Goal: Navigation & Orientation: Find specific page/section

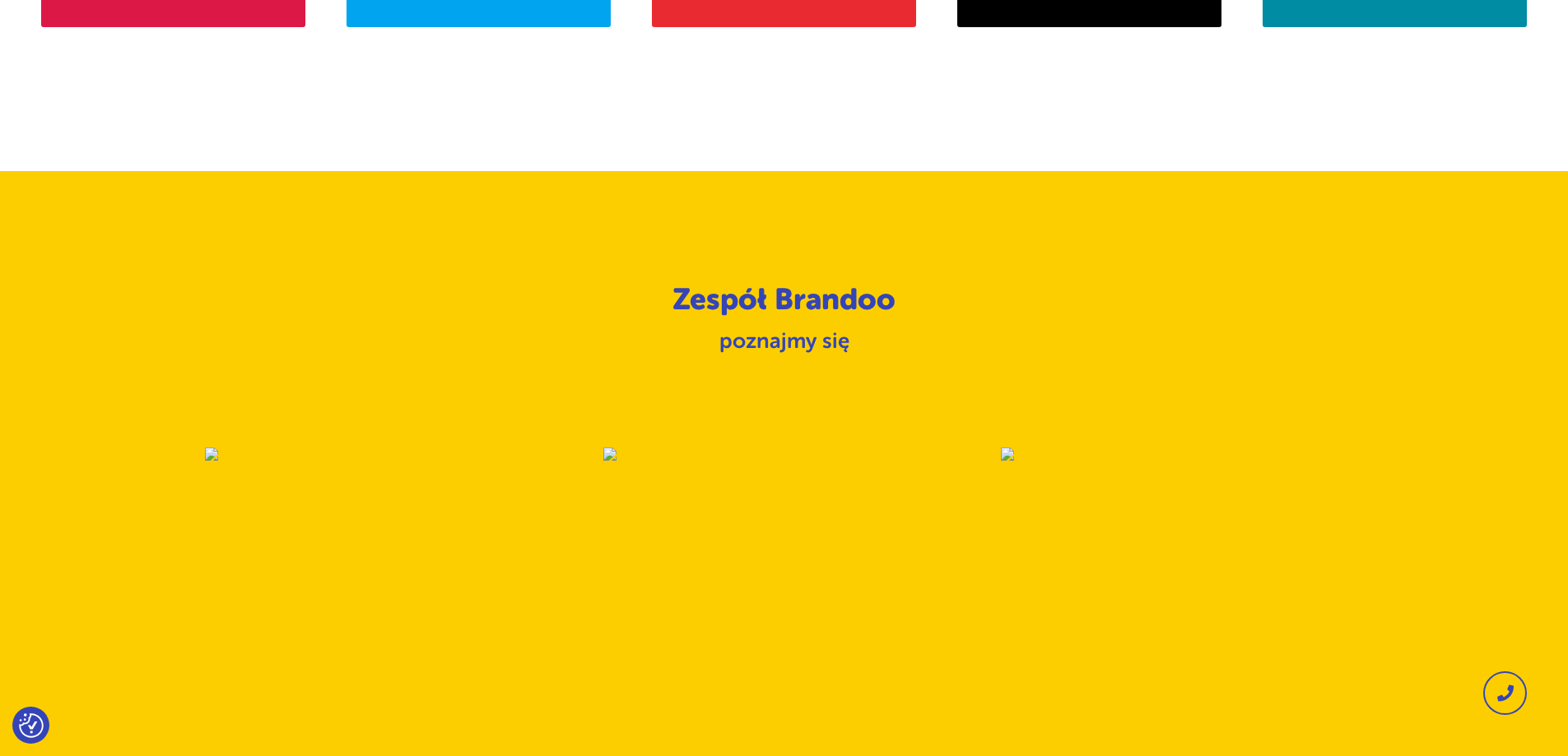
scroll to position [1507, 0]
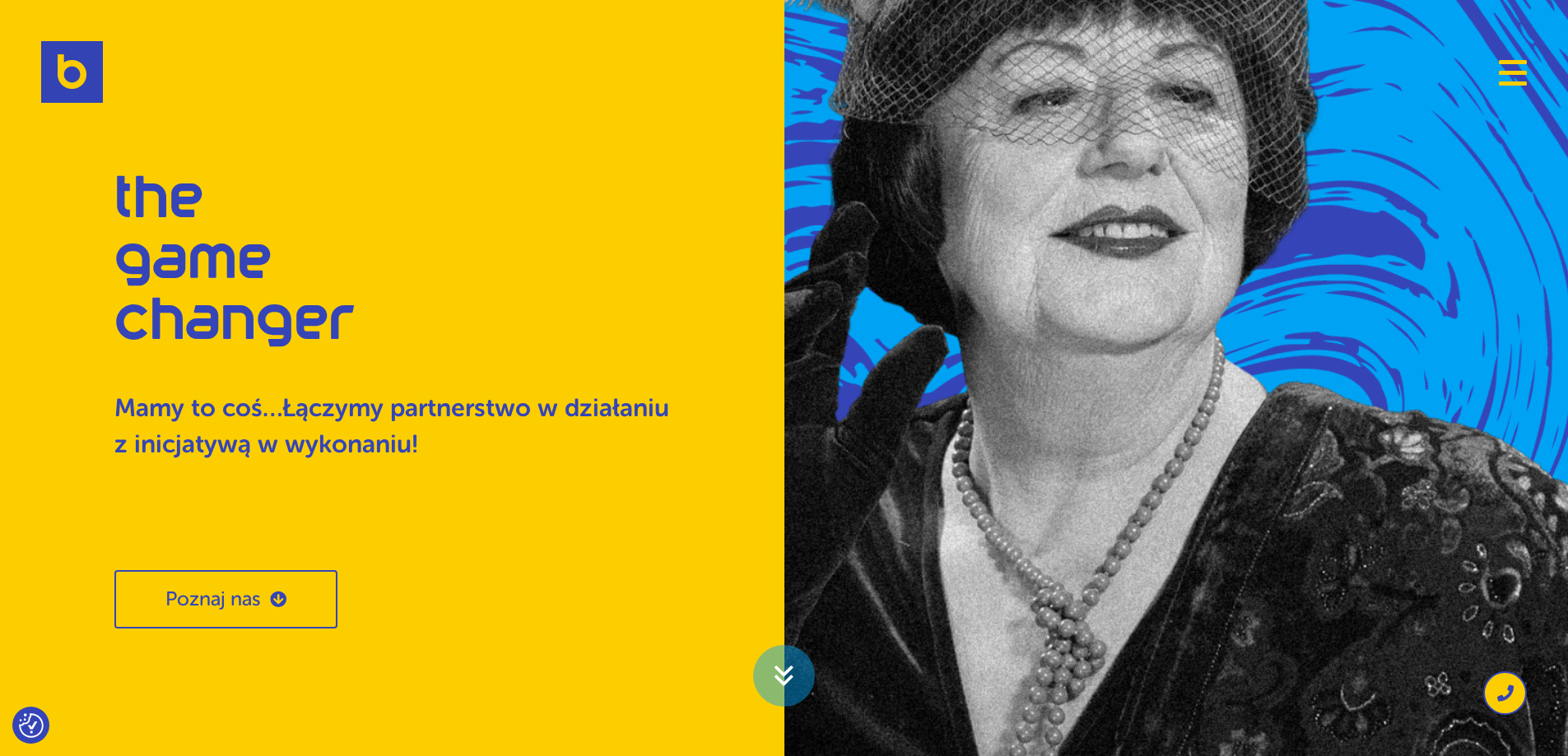
click at [1506, 75] on span "Navigation" at bounding box center [1513, 73] width 28 height 4
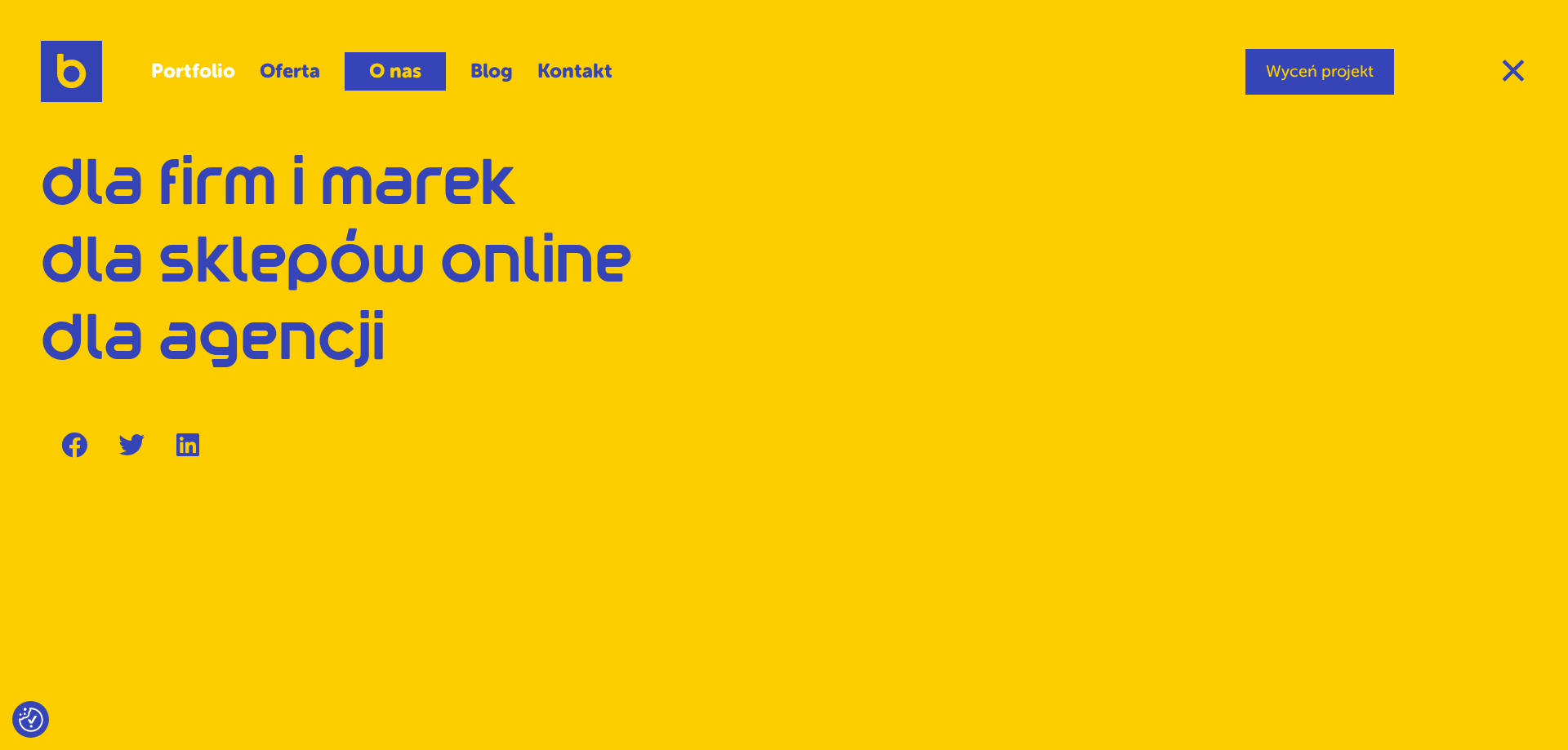
click at [215, 72] on link "Portfolio" at bounding box center [193, 71] width 84 height 38
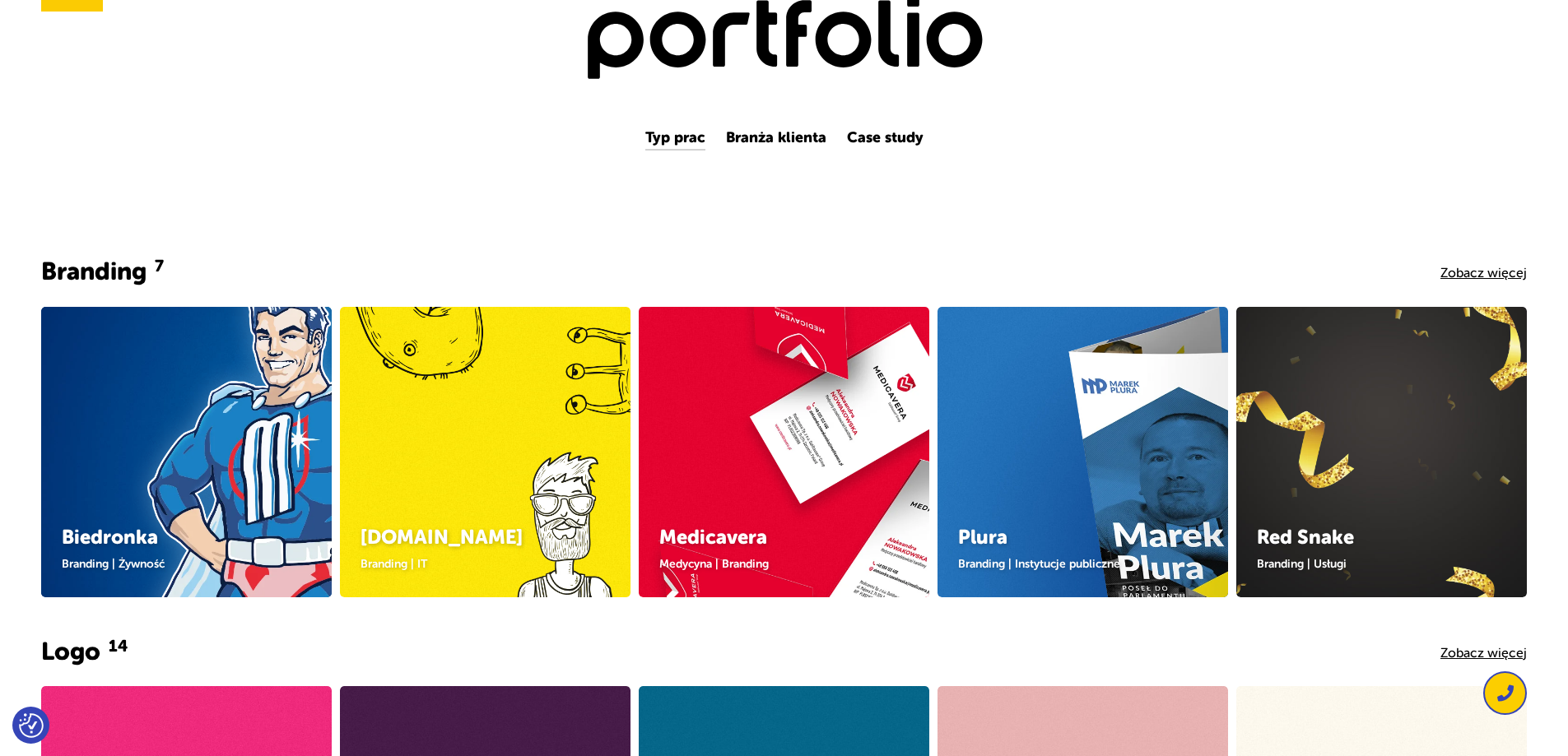
scroll to position [247, 0]
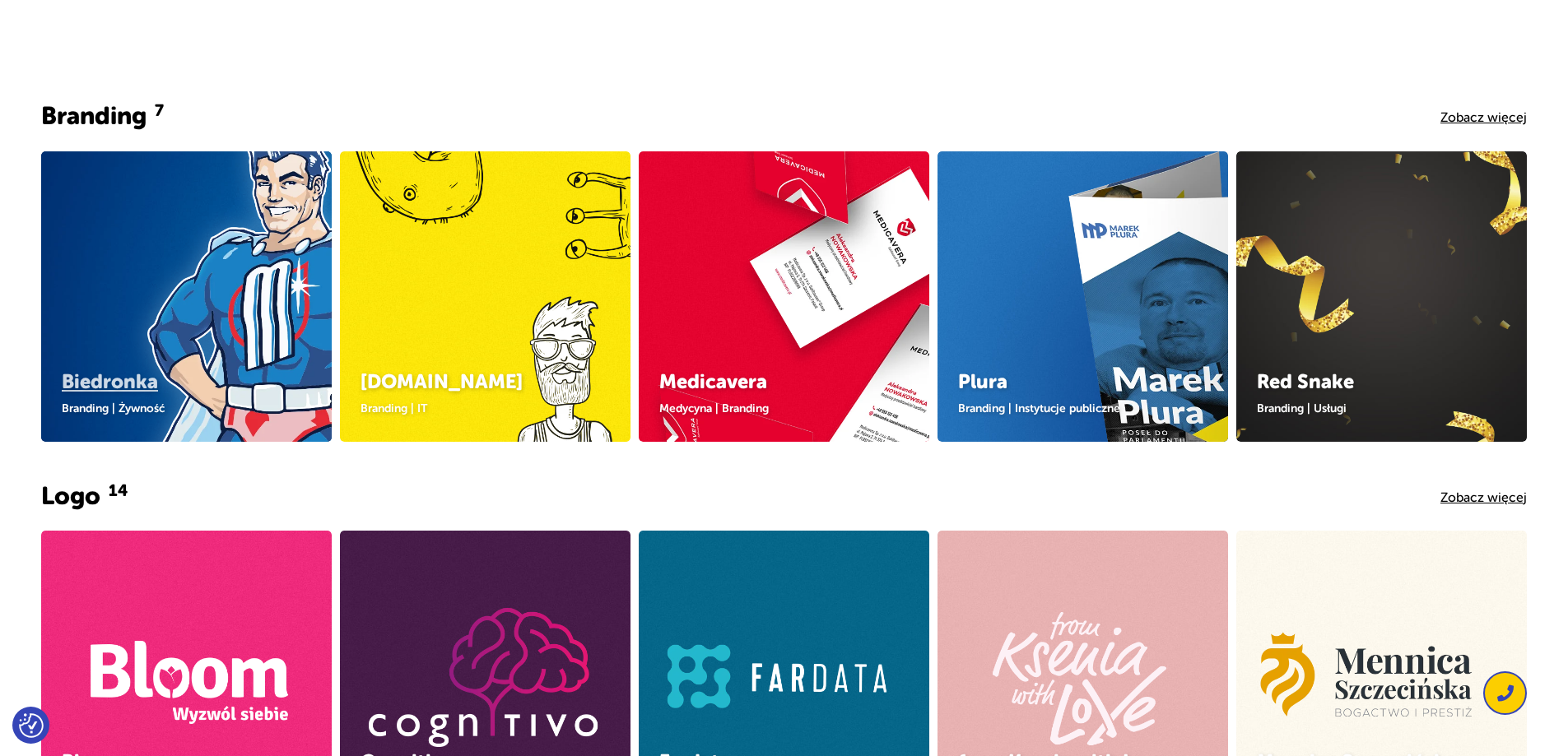
click at [144, 386] on link "Biedronka" at bounding box center [110, 381] width 96 height 23
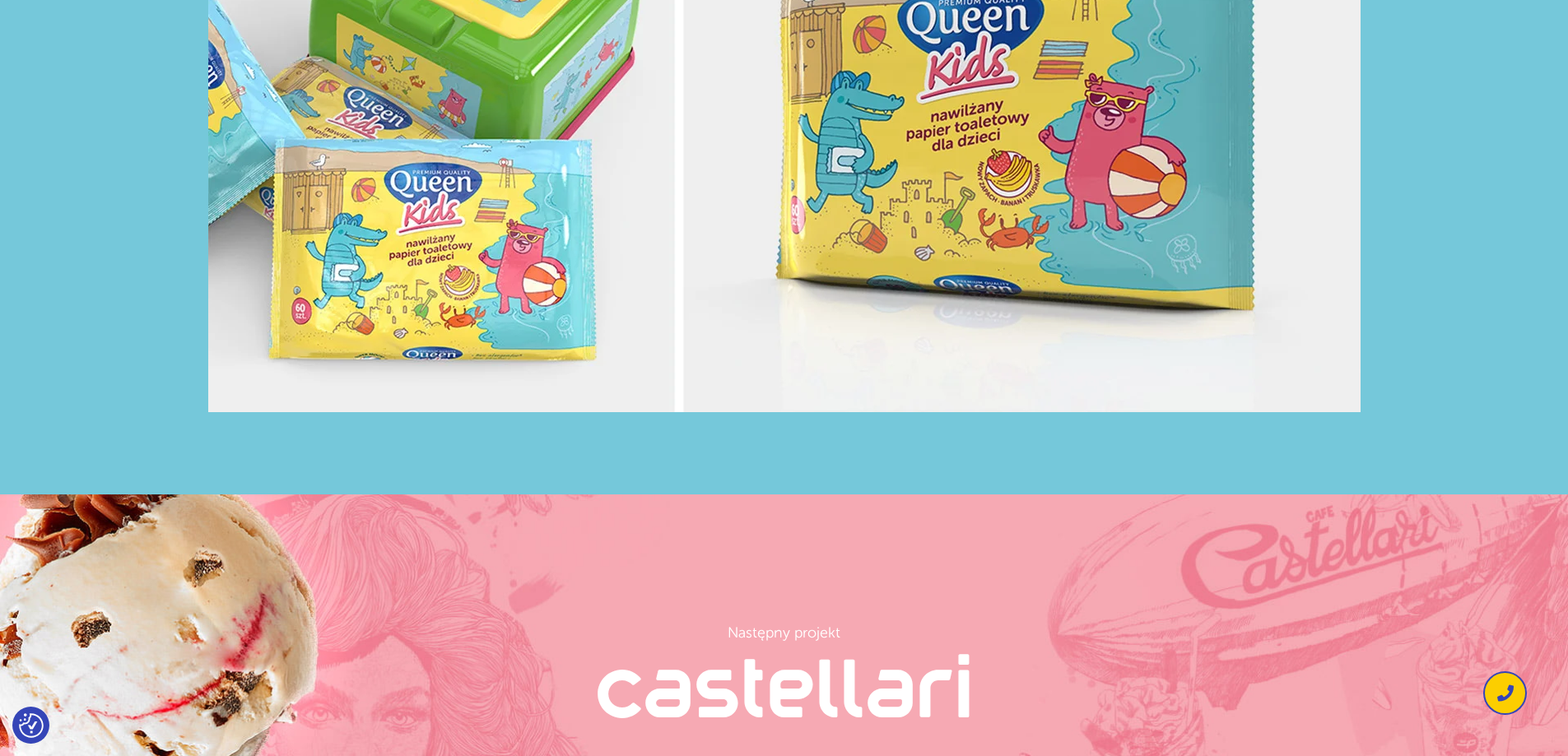
scroll to position [6278, 0]
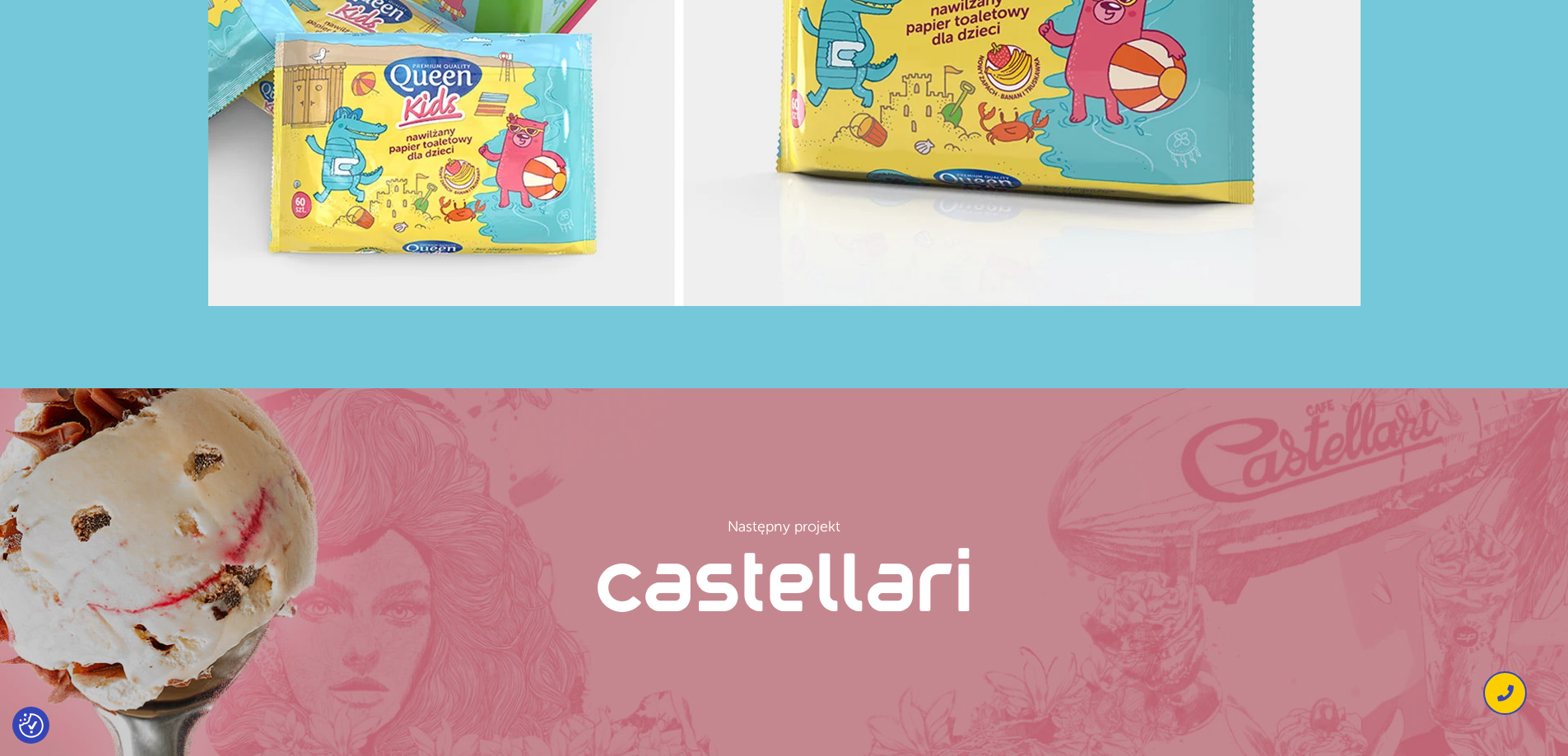
click at [837, 590] on h3 "Castellari" at bounding box center [784, 589] width 419 height 85
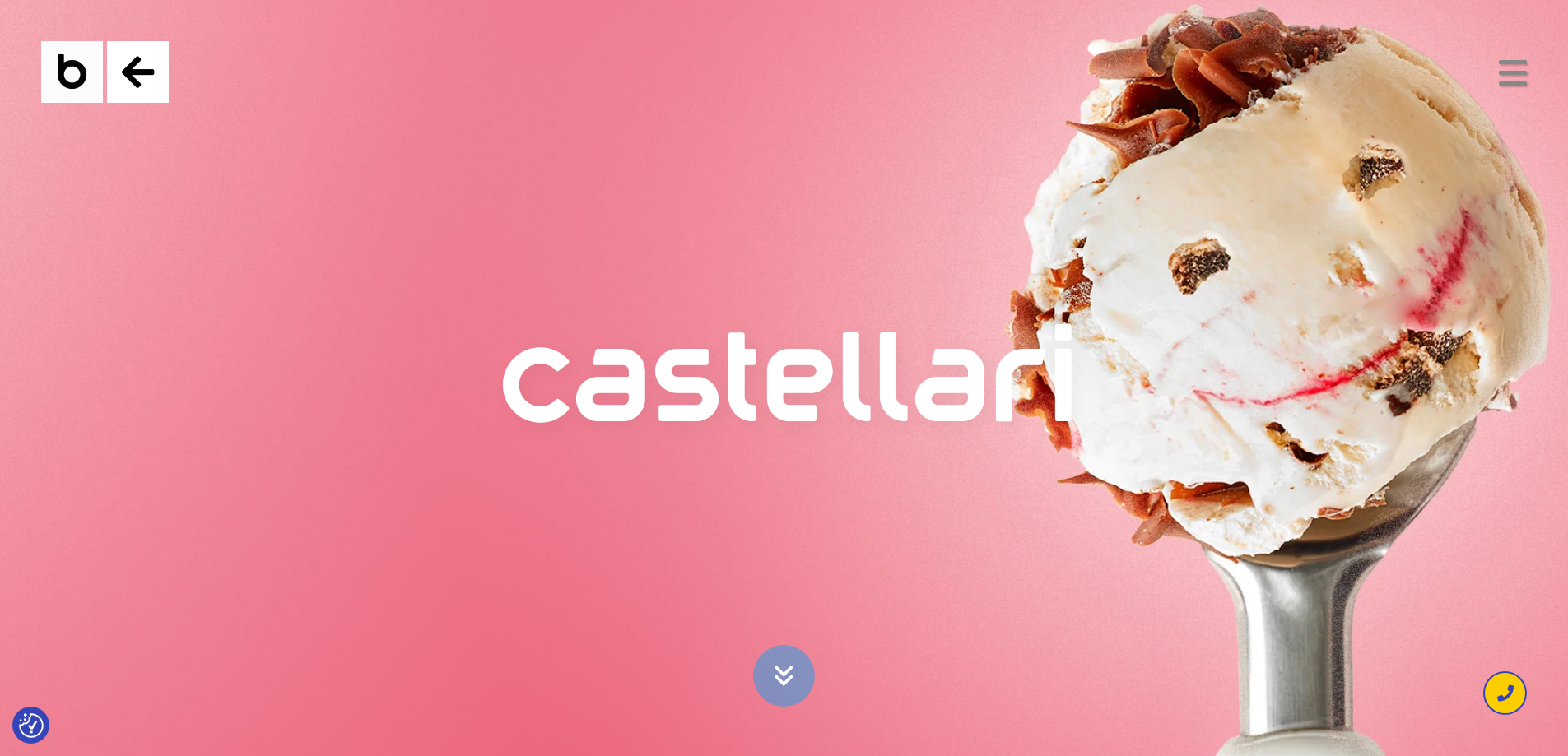
click at [1511, 66] on button "Navigation" at bounding box center [1513, 73] width 28 height 26
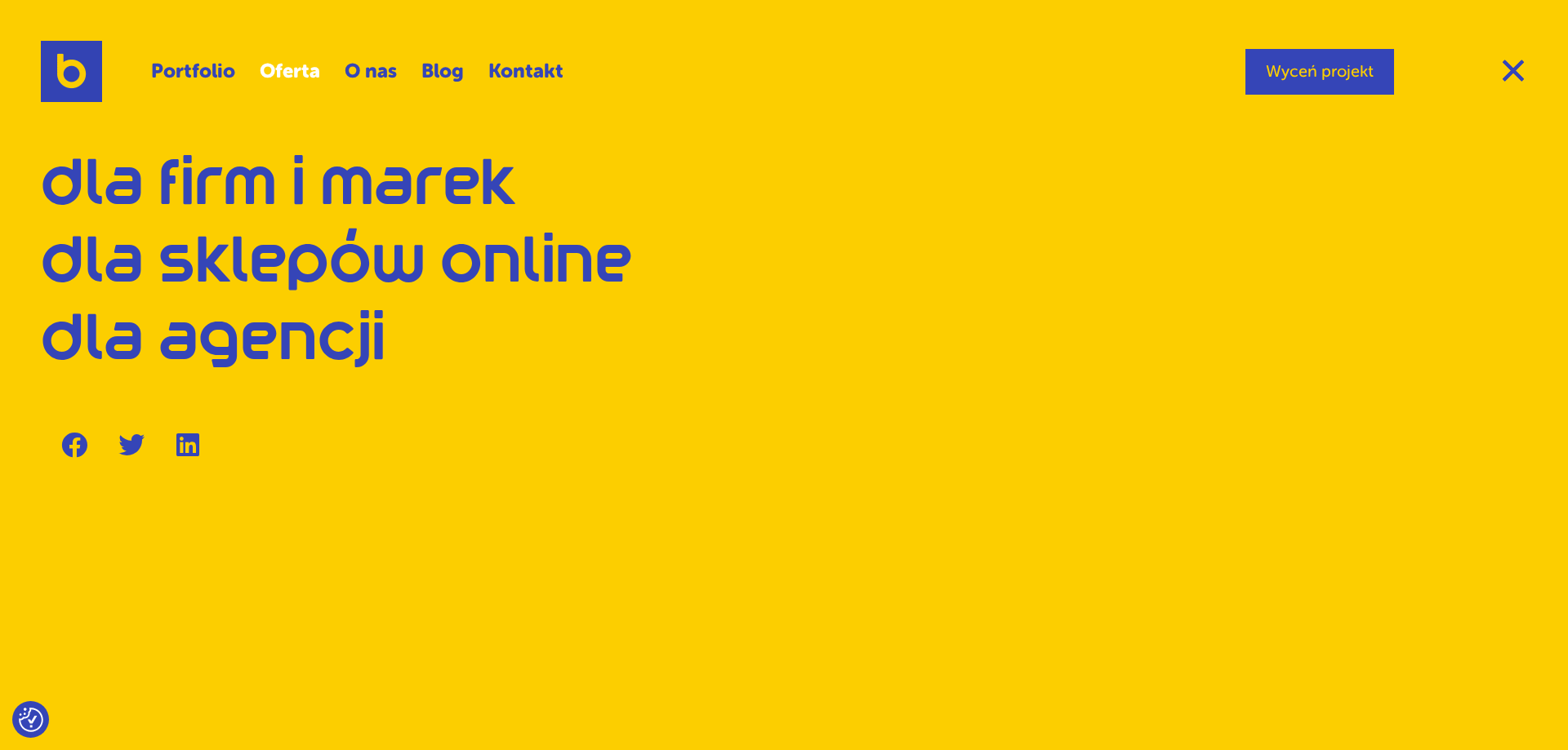
click at [288, 81] on link "Oferta" at bounding box center [289, 71] width 61 height 38
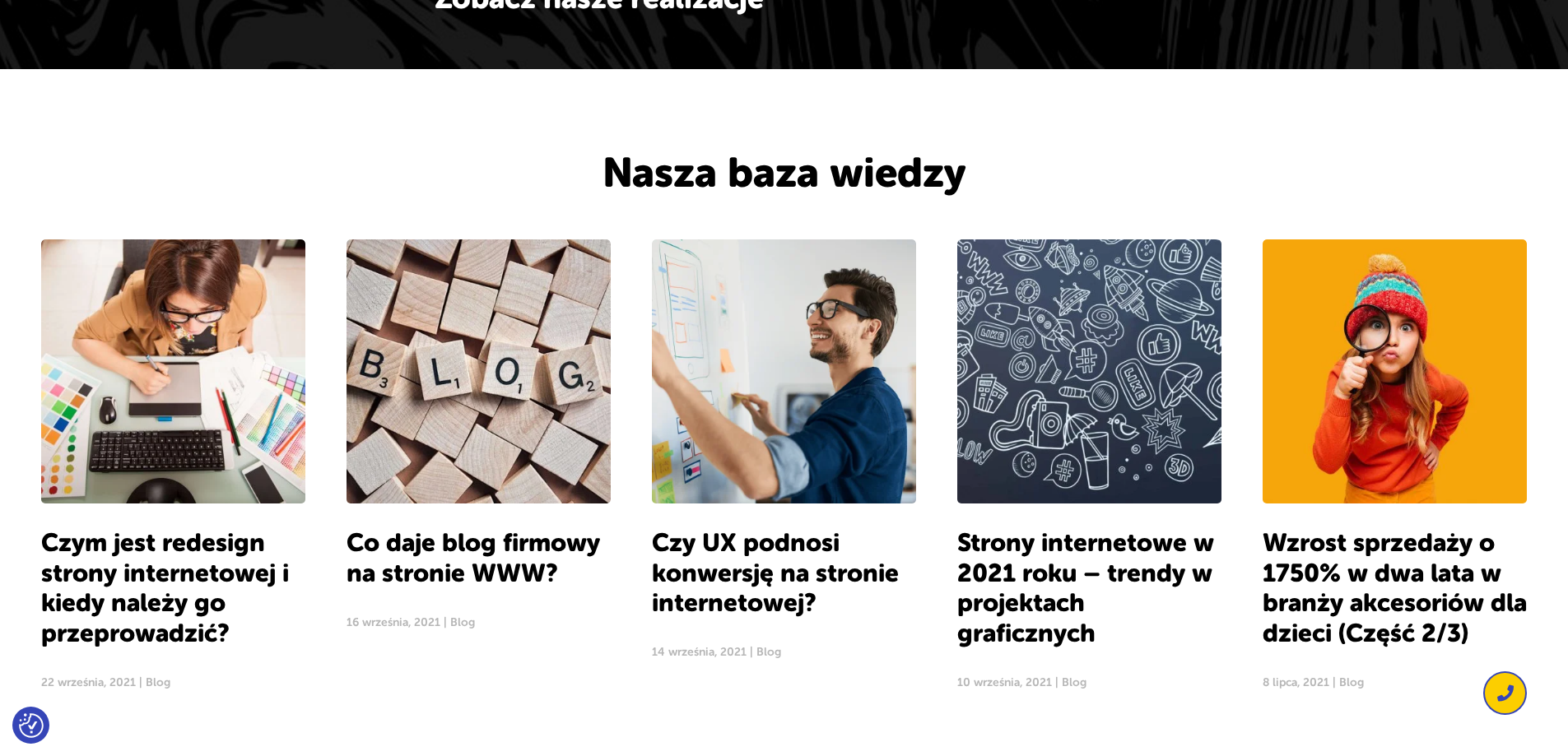
scroll to position [1857, 0]
